Goal: Task Accomplishment & Management: Complete application form

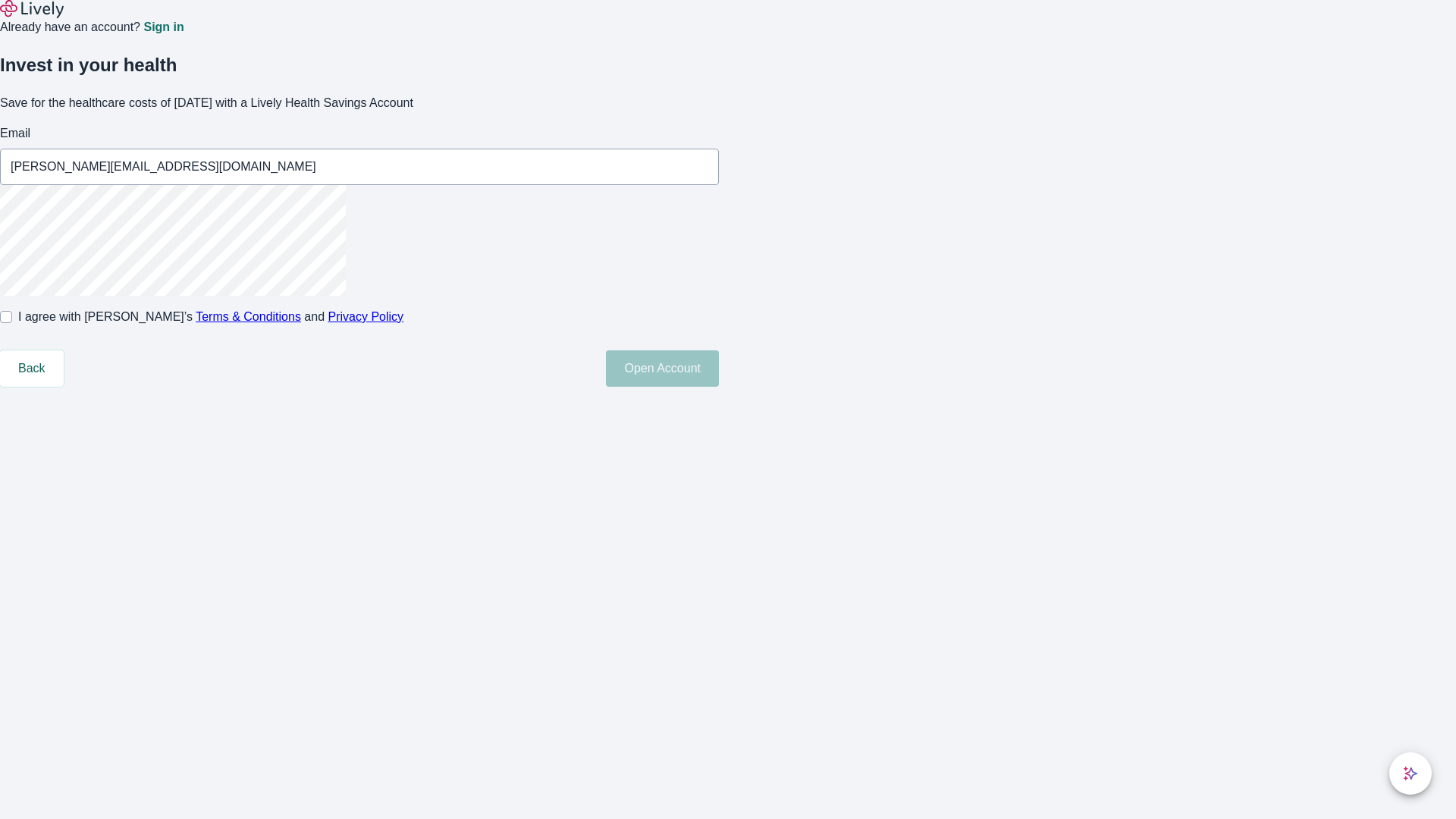
click at [12, 323] on input "I agree with Lively’s Terms & Conditions and Privacy Policy" at bounding box center [6, 317] width 12 height 12
checkbox input "true"
click at [719, 387] on button "Open Account" at bounding box center [663, 368] width 113 height 36
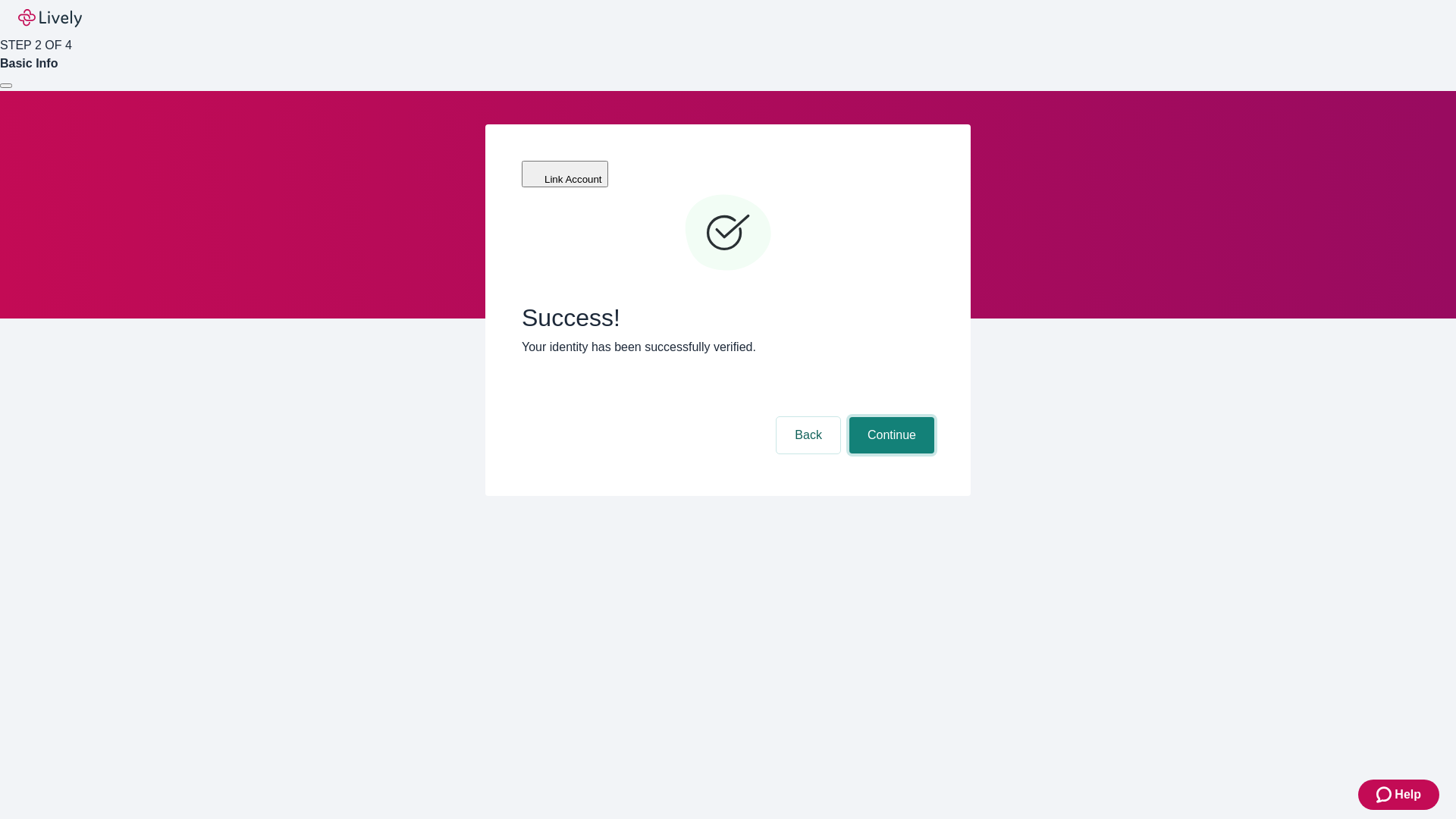
click at [889, 417] on button "Continue" at bounding box center [892, 435] width 85 height 36
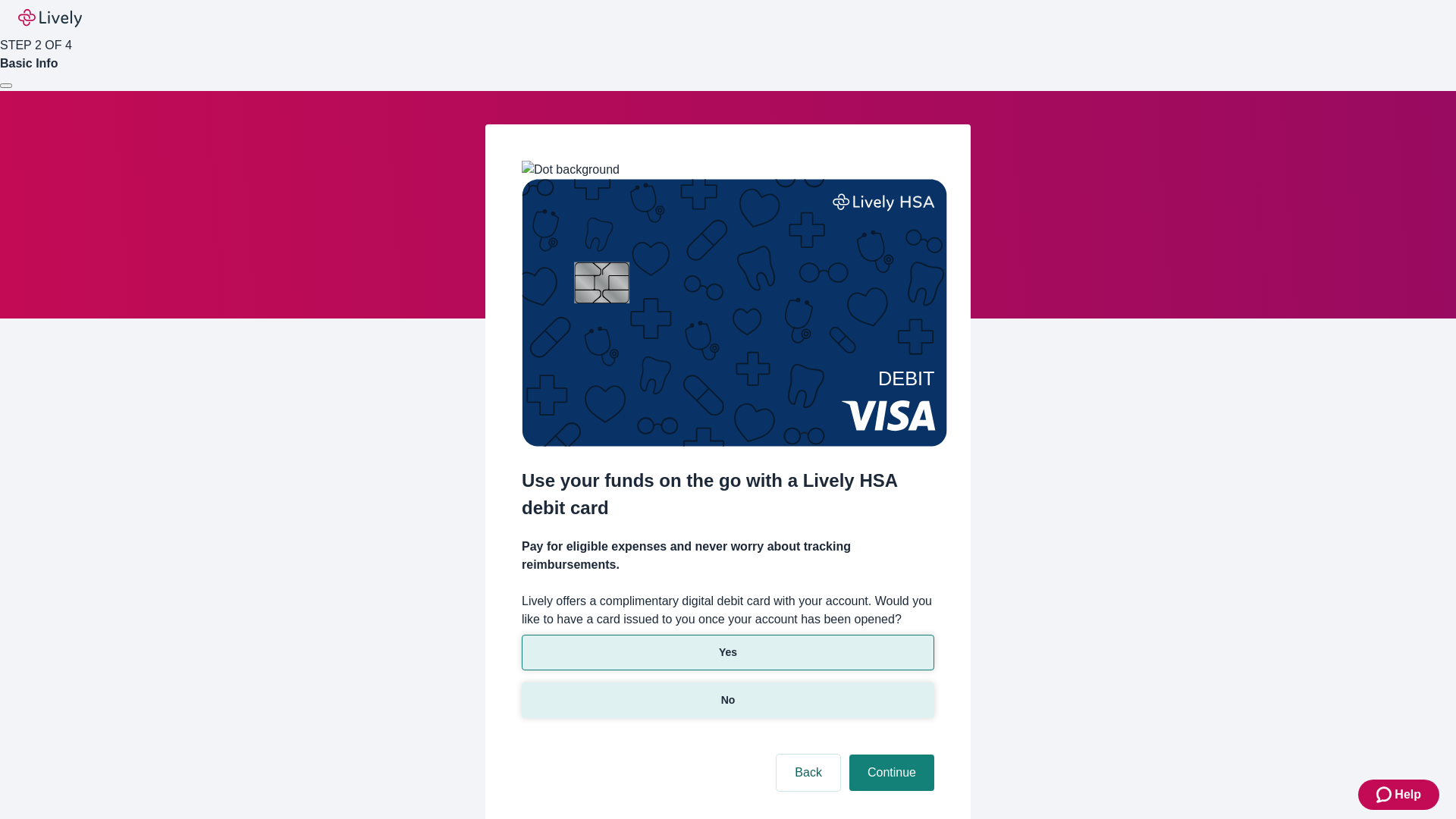
click at [727, 693] on p "No" at bounding box center [728, 700] width 15 height 16
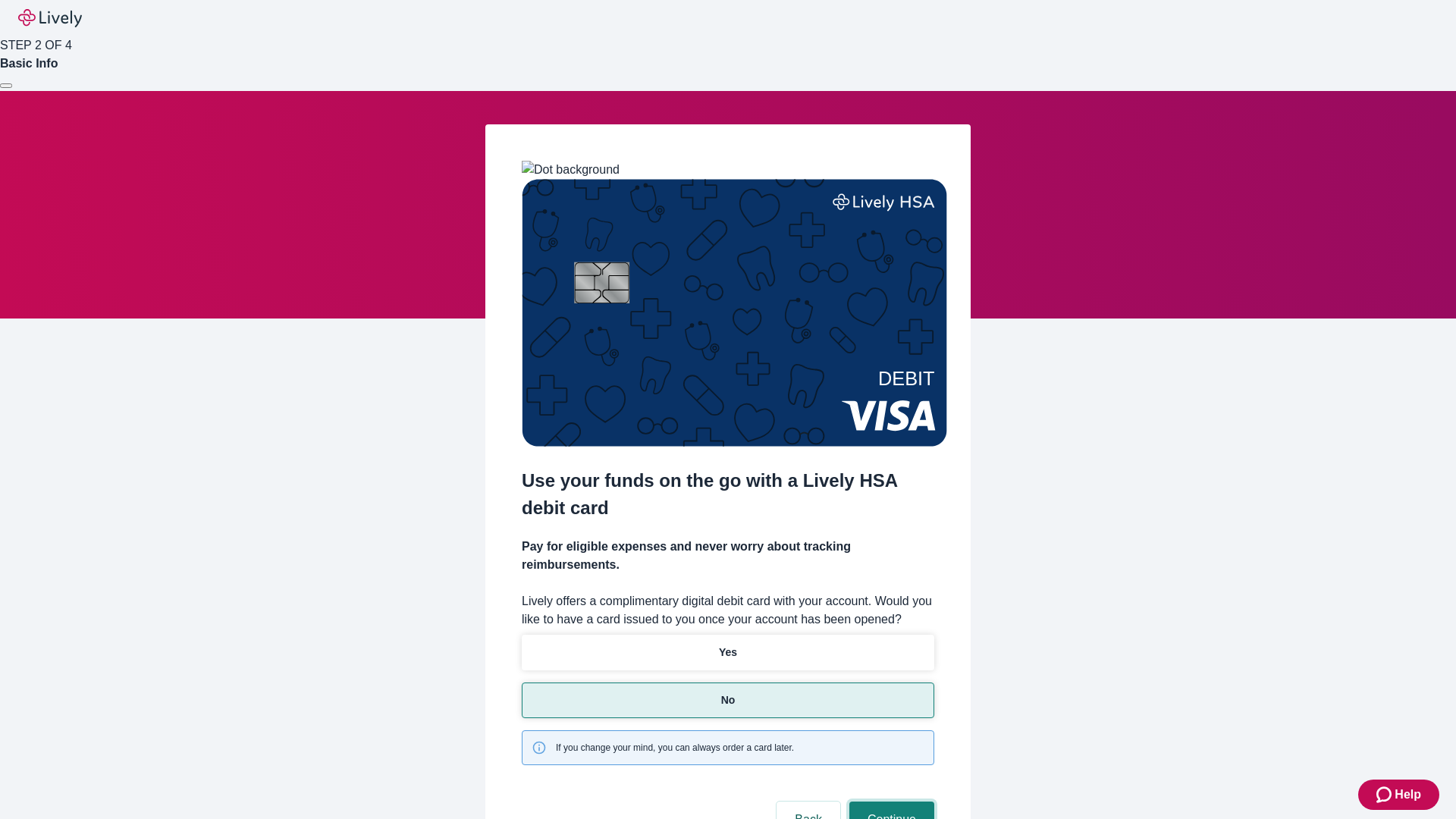
click at [889, 802] on button "Continue" at bounding box center [892, 820] width 85 height 36
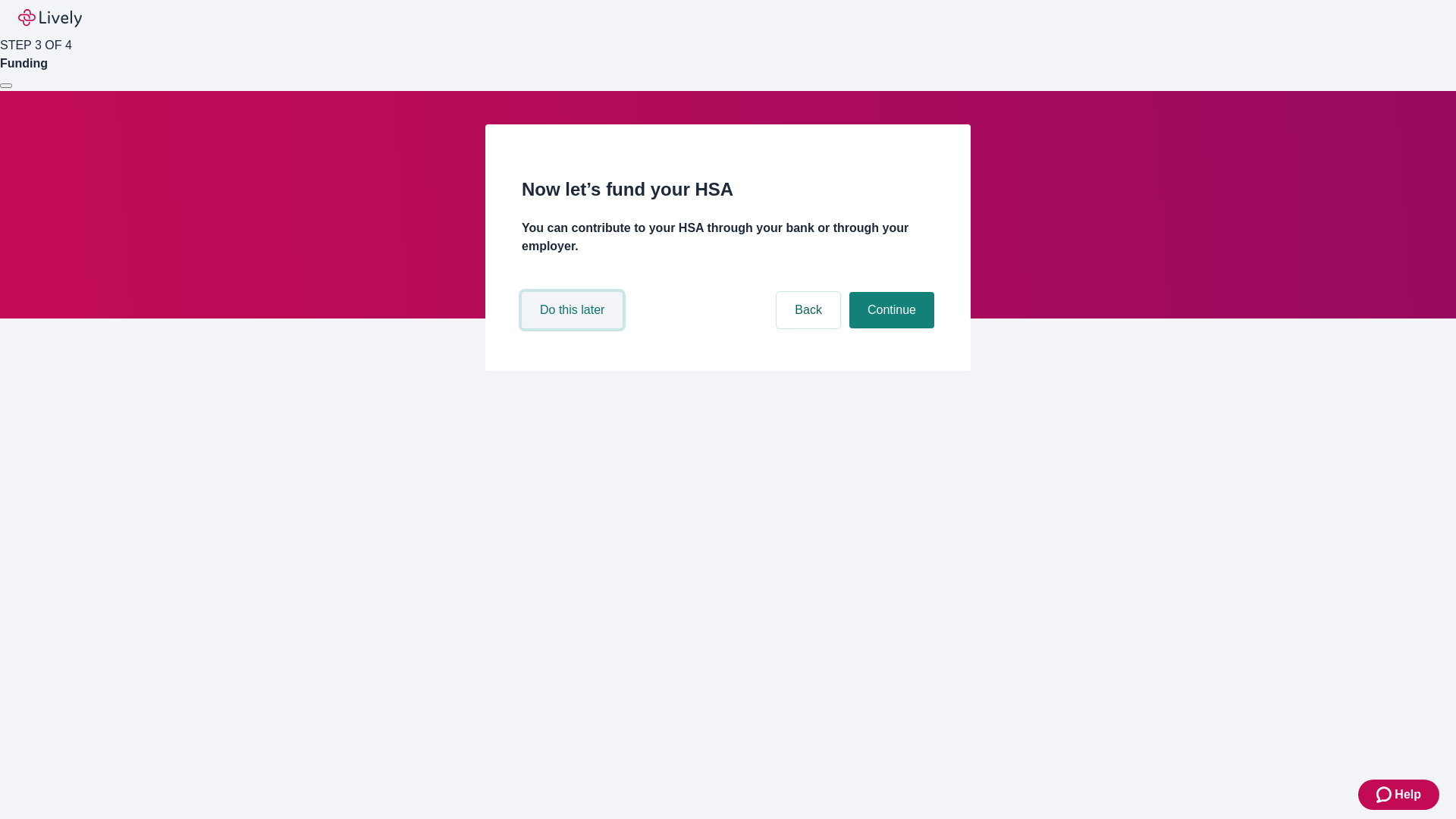
click at [574, 328] on button "Do this later" at bounding box center [572, 310] width 101 height 36
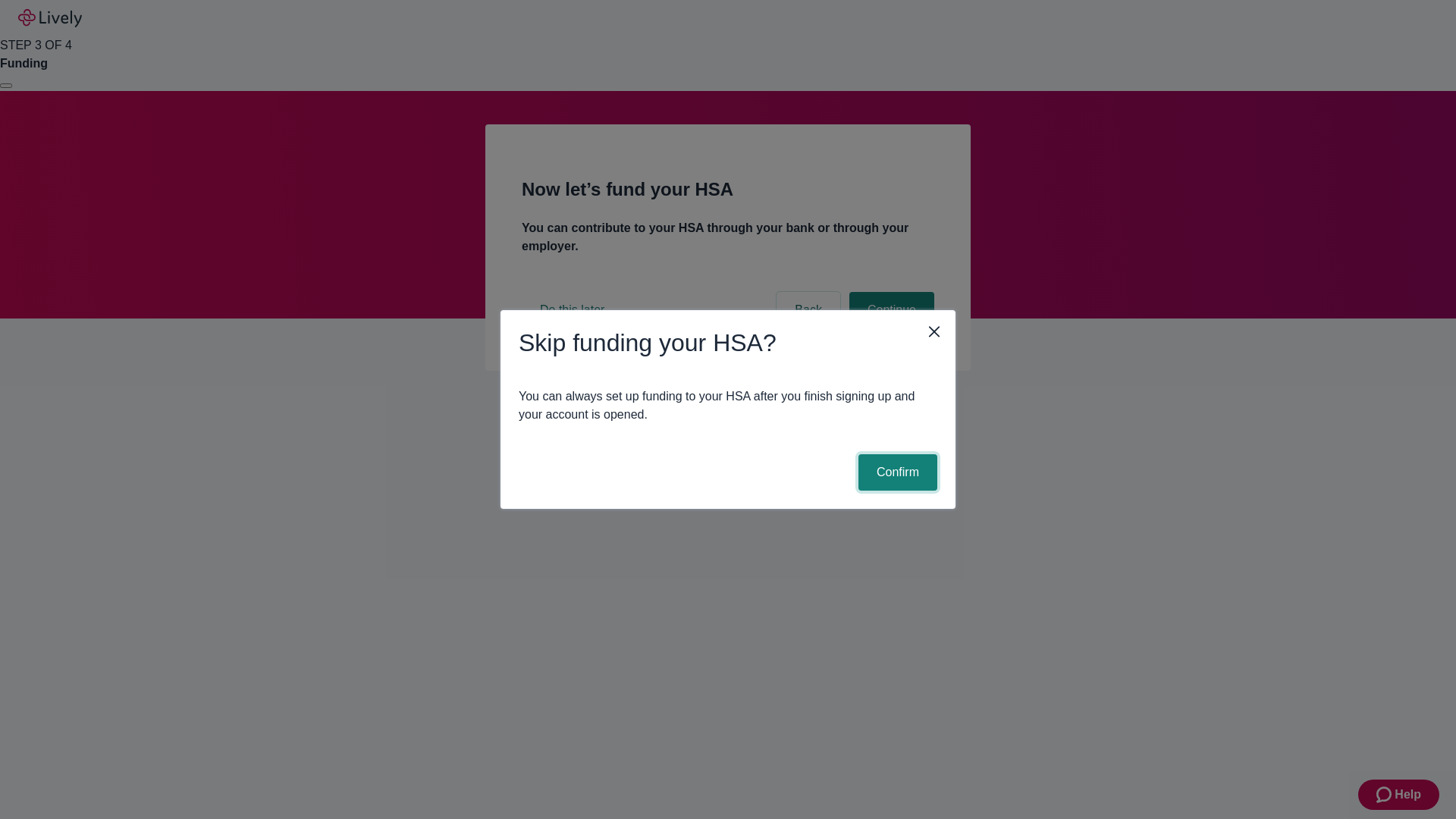
click at [896, 473] on button "Confirm" at bounding box center [897, 473] width 79 height 36
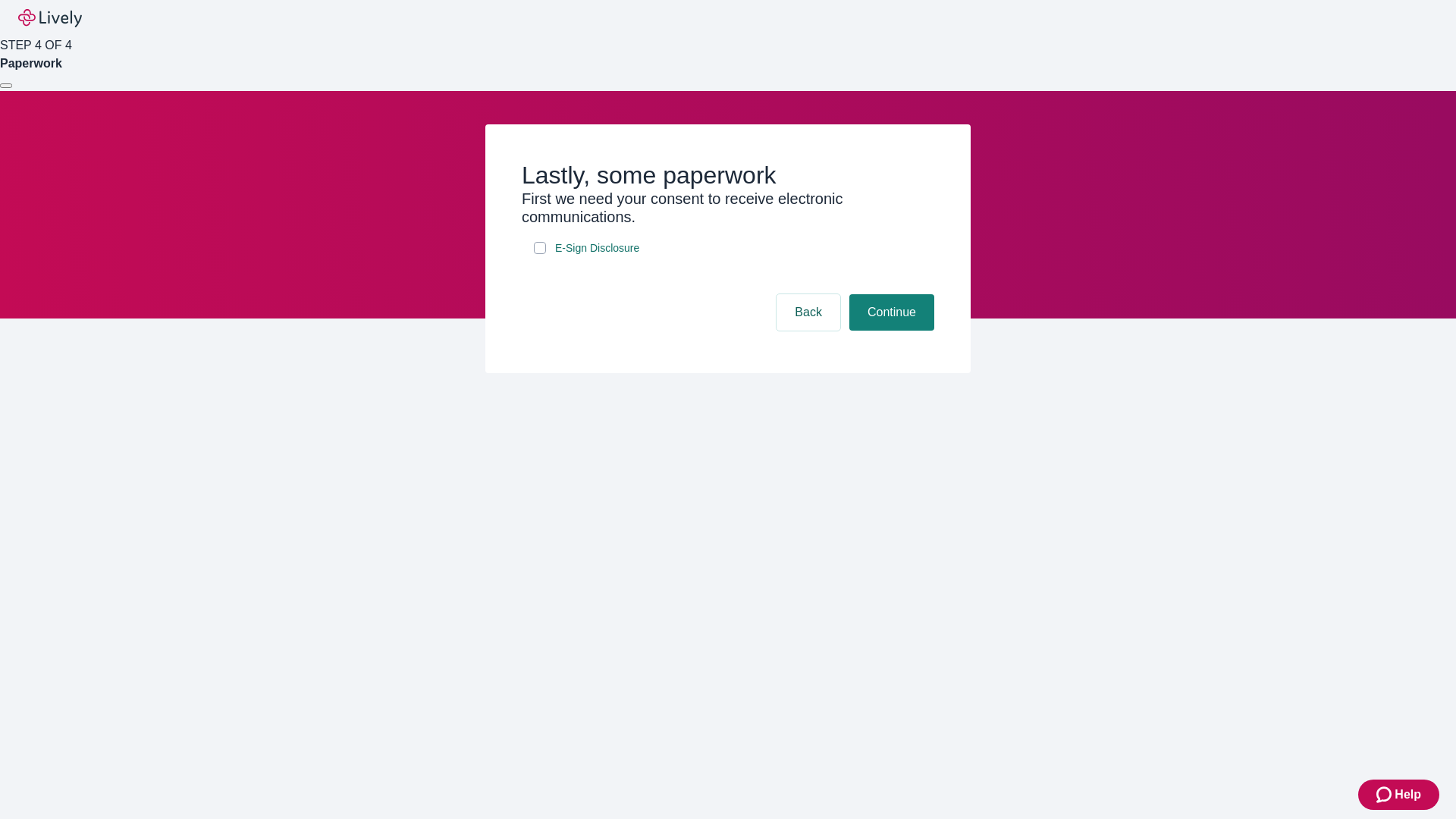
click at [540, 254] on input "E-Sign Disclosure" at bounding box center [540, 248] width 12 height 12
checkbox input "true"
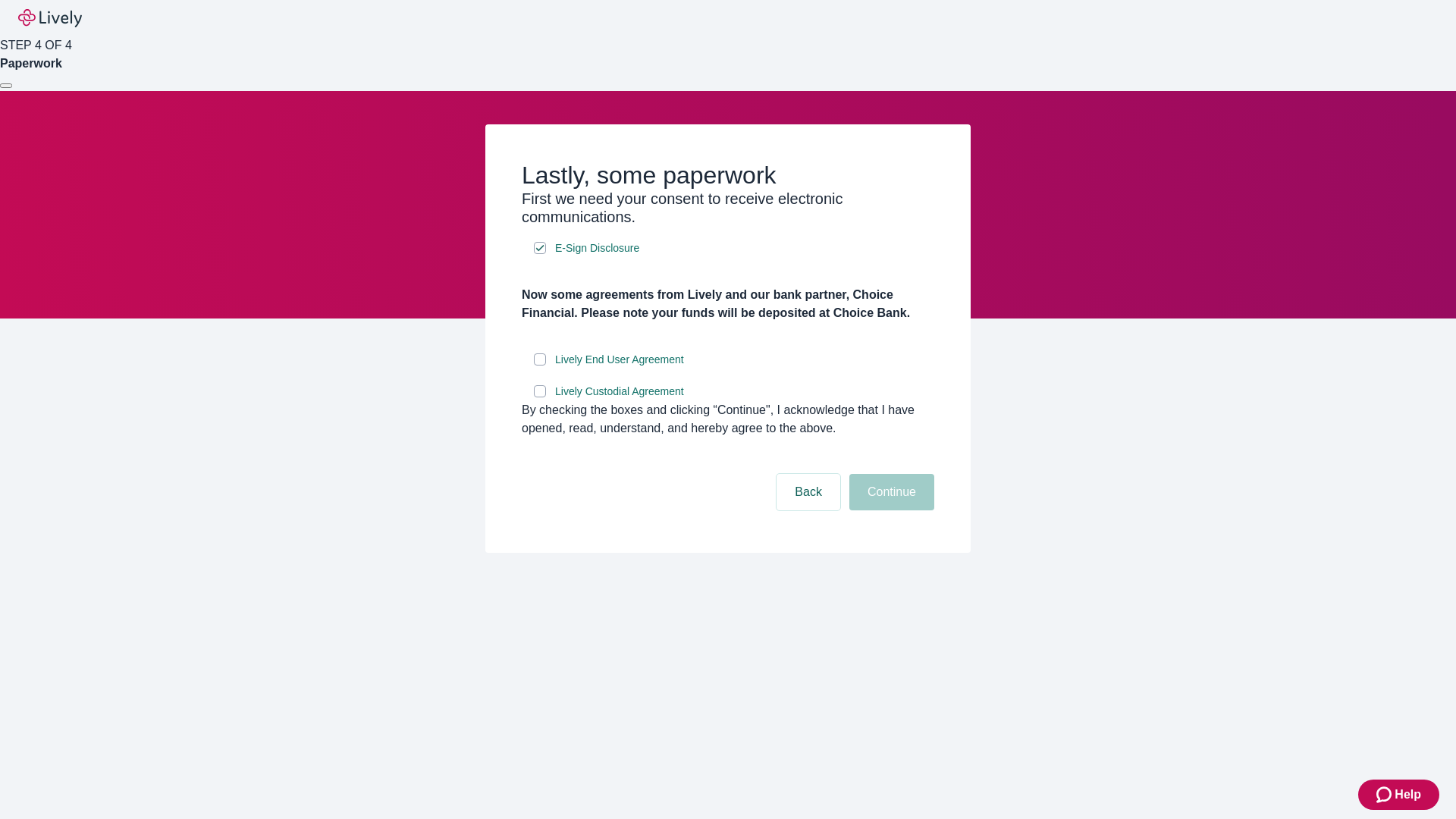
click at [540, 366] on input "Lively End User Agreement" at bounding box center [540, 359] width 12 height 12
checkbox input "true"
click at [540, 397] on input "Lively Custodial Agreement" at bounding box center [540, 391] width 12 height 12
checkbox input "true"
click at [889, 510] on button "Continue" at bounding box center [892, 492] width 85 height 36
